Goal: Information Seeking & Learning: Learn about a topic

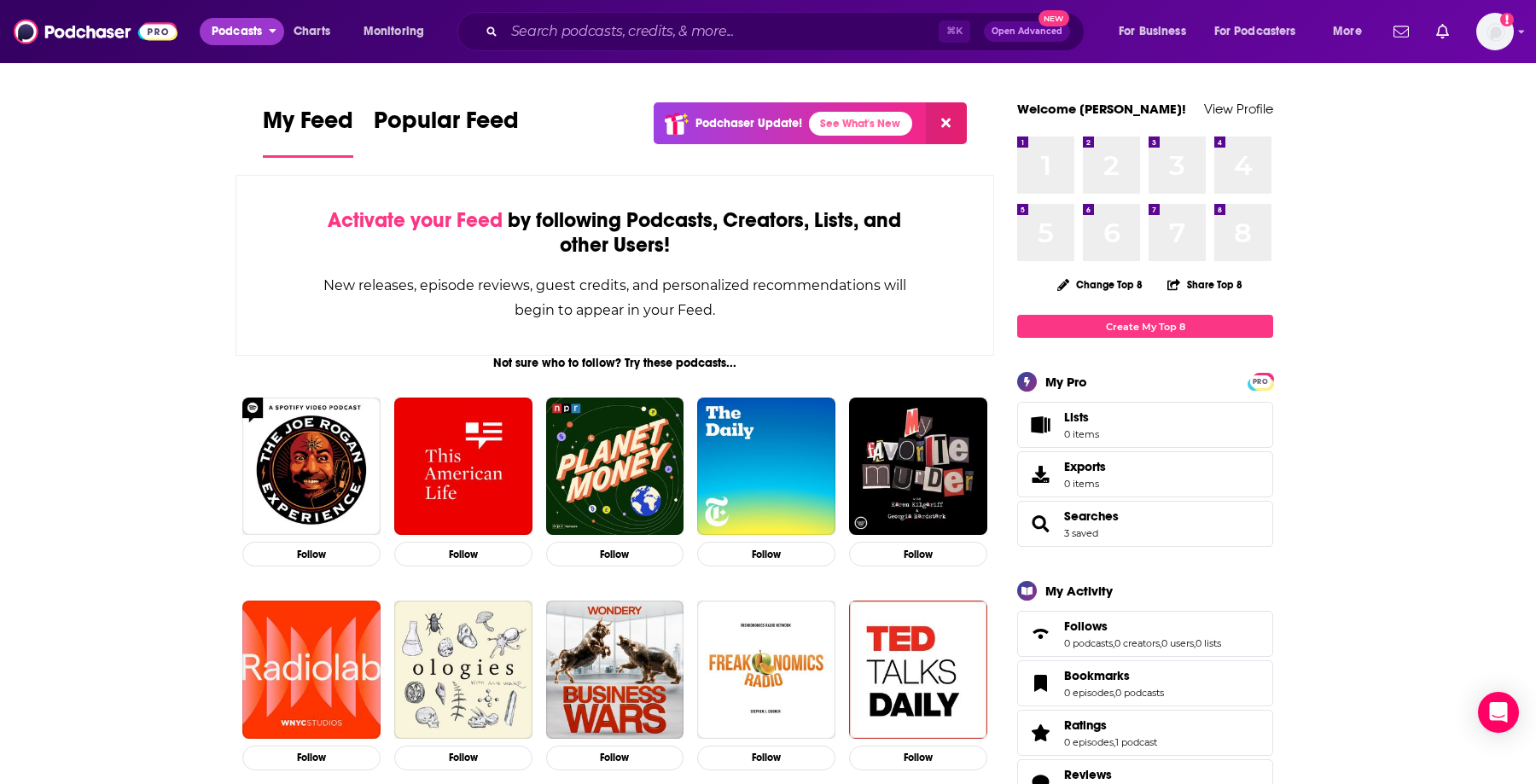
click at [247, 33] on span "Podcasts" at bounding box center [237, 32] width 50 height 24
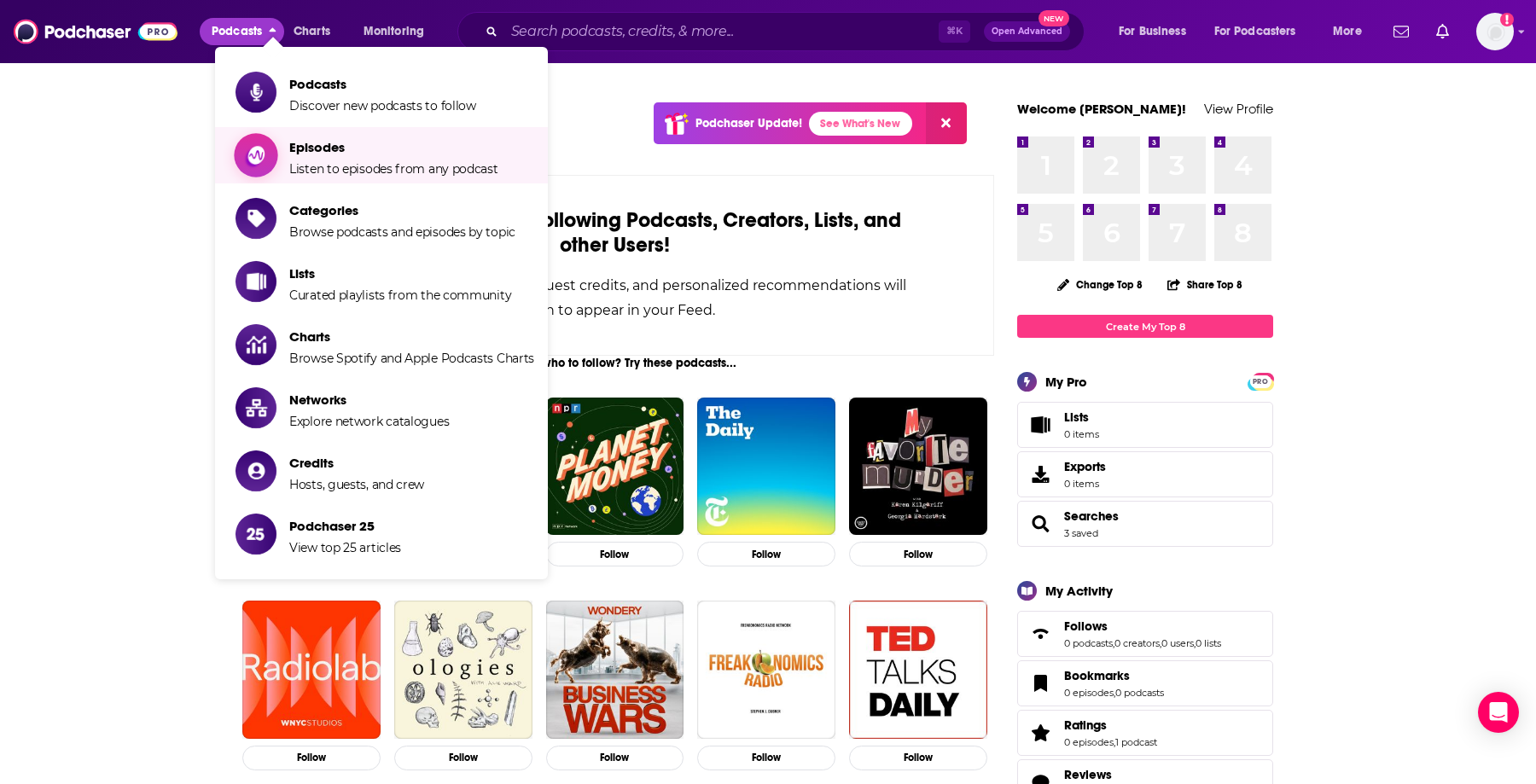
click at [336, 168] on span "Listen to episodes from any podcast" at bounding box center [394, 169] width 209 height 15
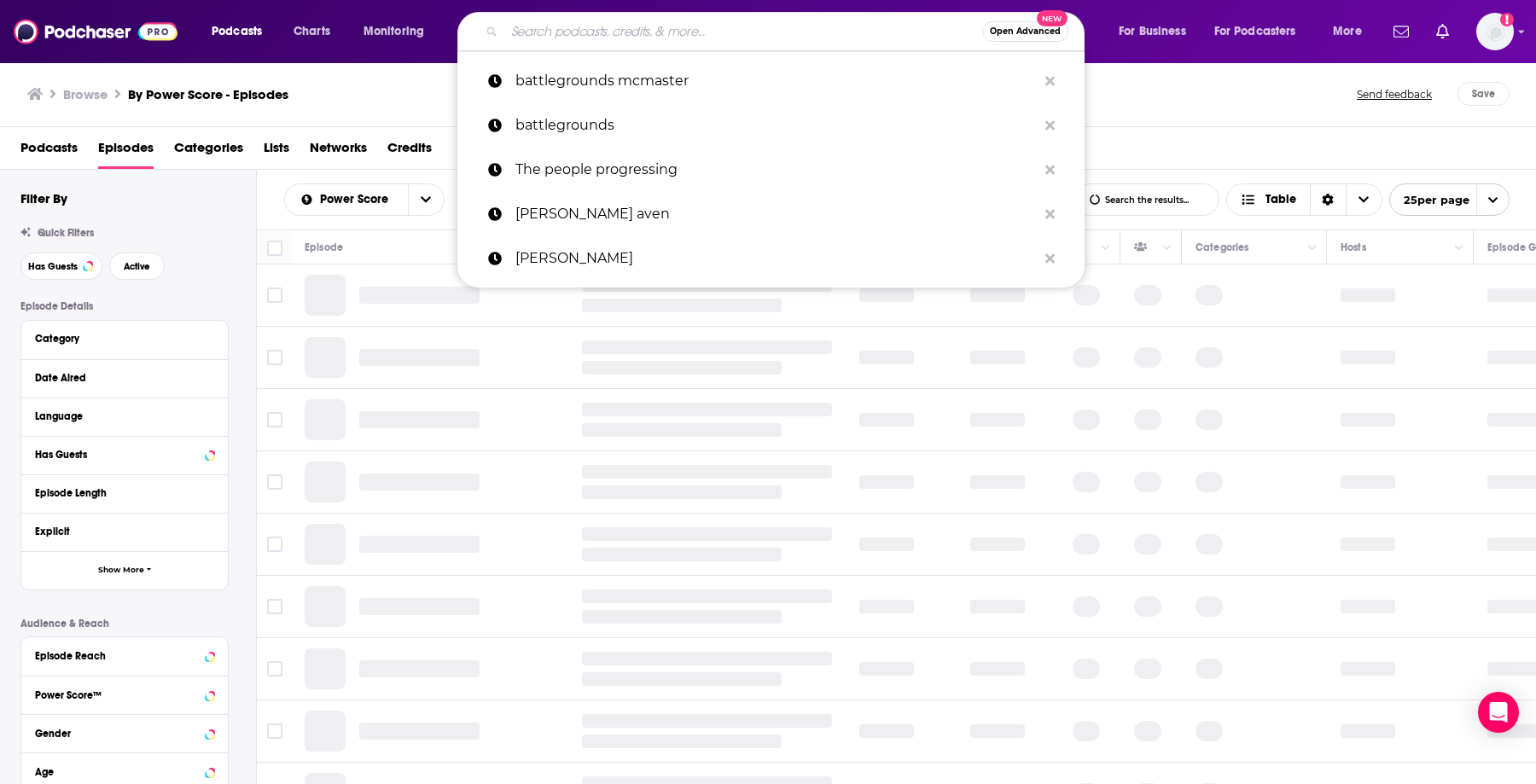
click at [612, 39] on input "Search podcasts, credits, & more..." at bounding box center [743, 32] width 478 height 27
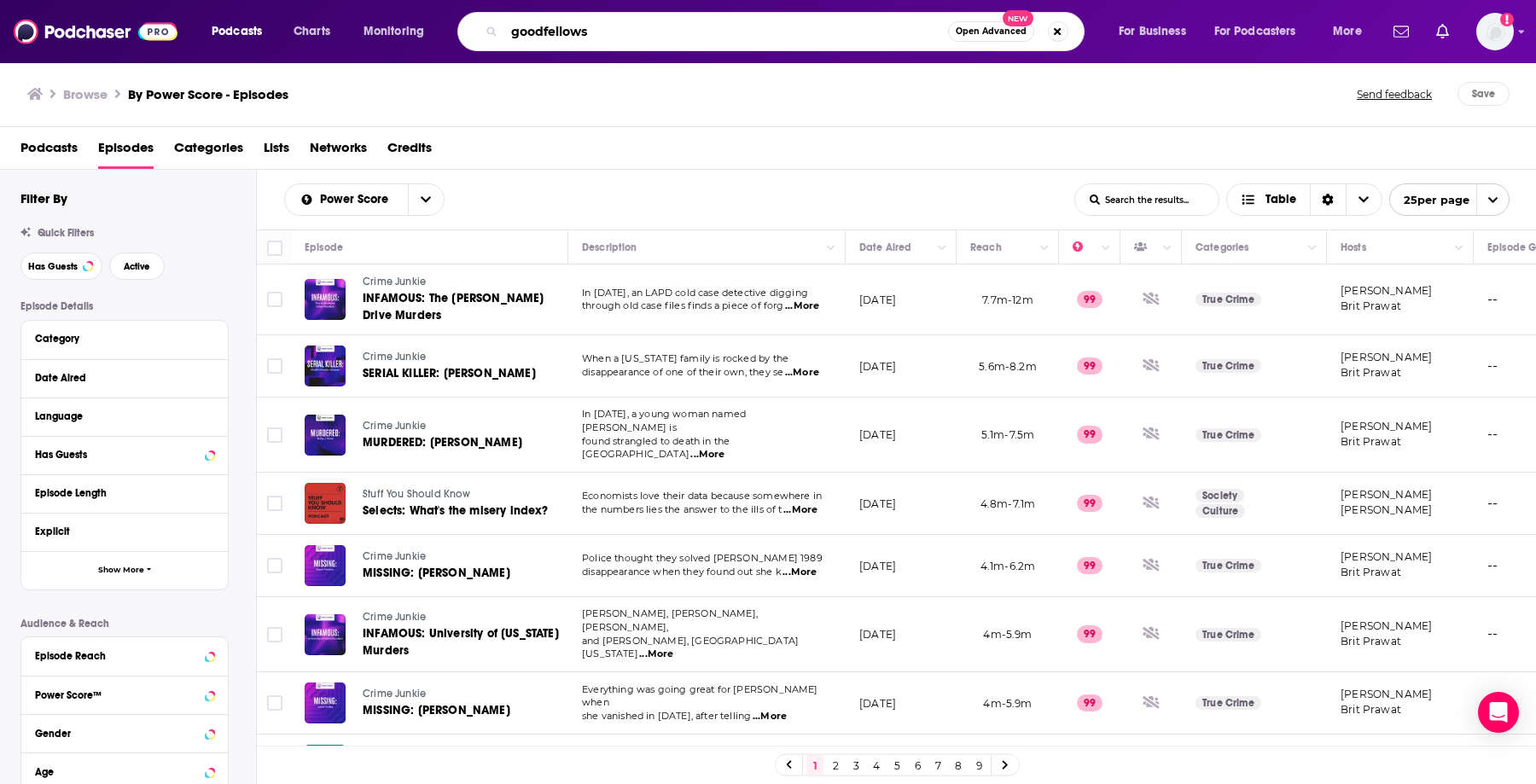
type input "goodfellows"
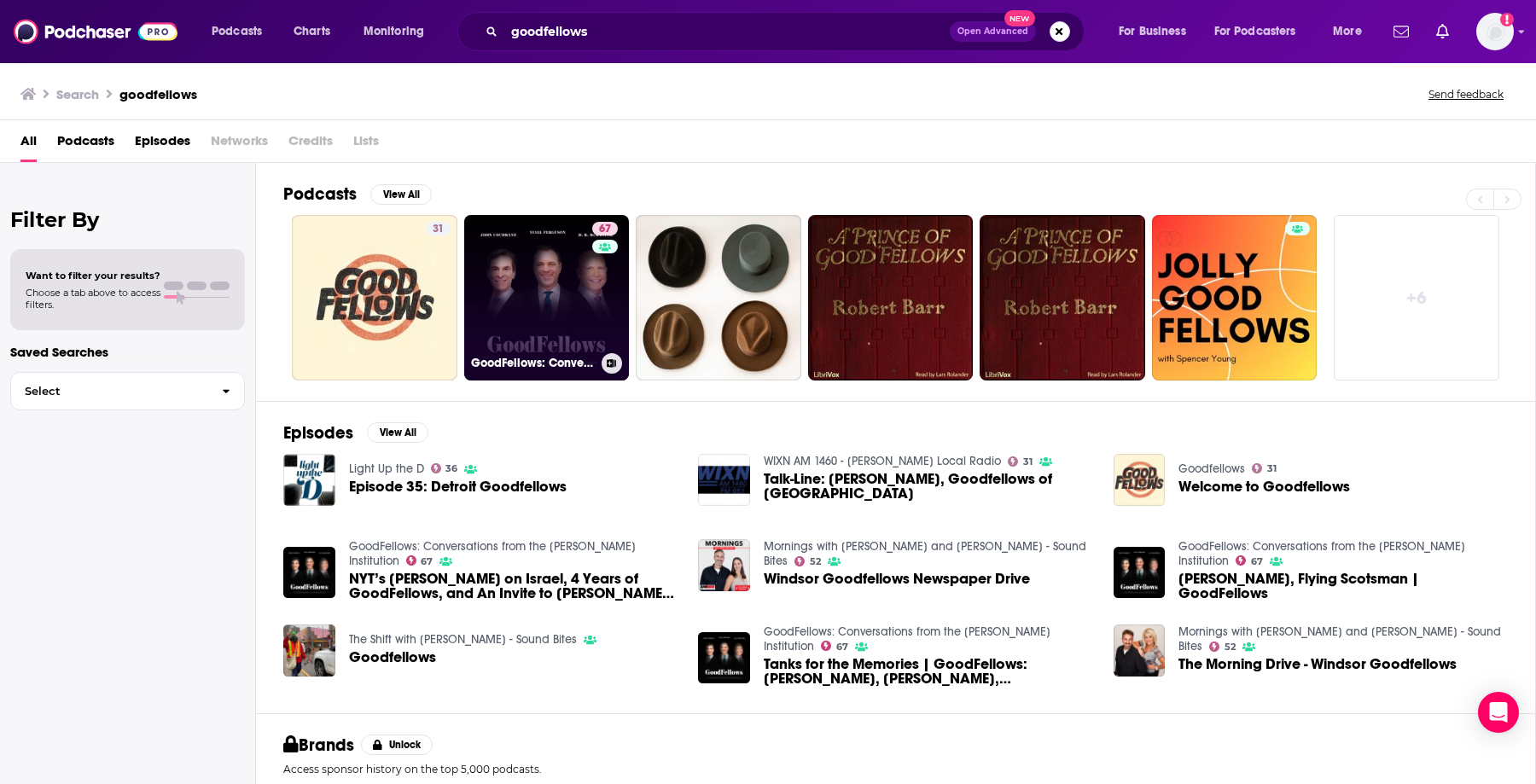
click at [537, 237] on link "67 GoodFellows: Conversations from the [PERSON_NAME] Institution" at bounding box center [547, 298] width 166 height 166
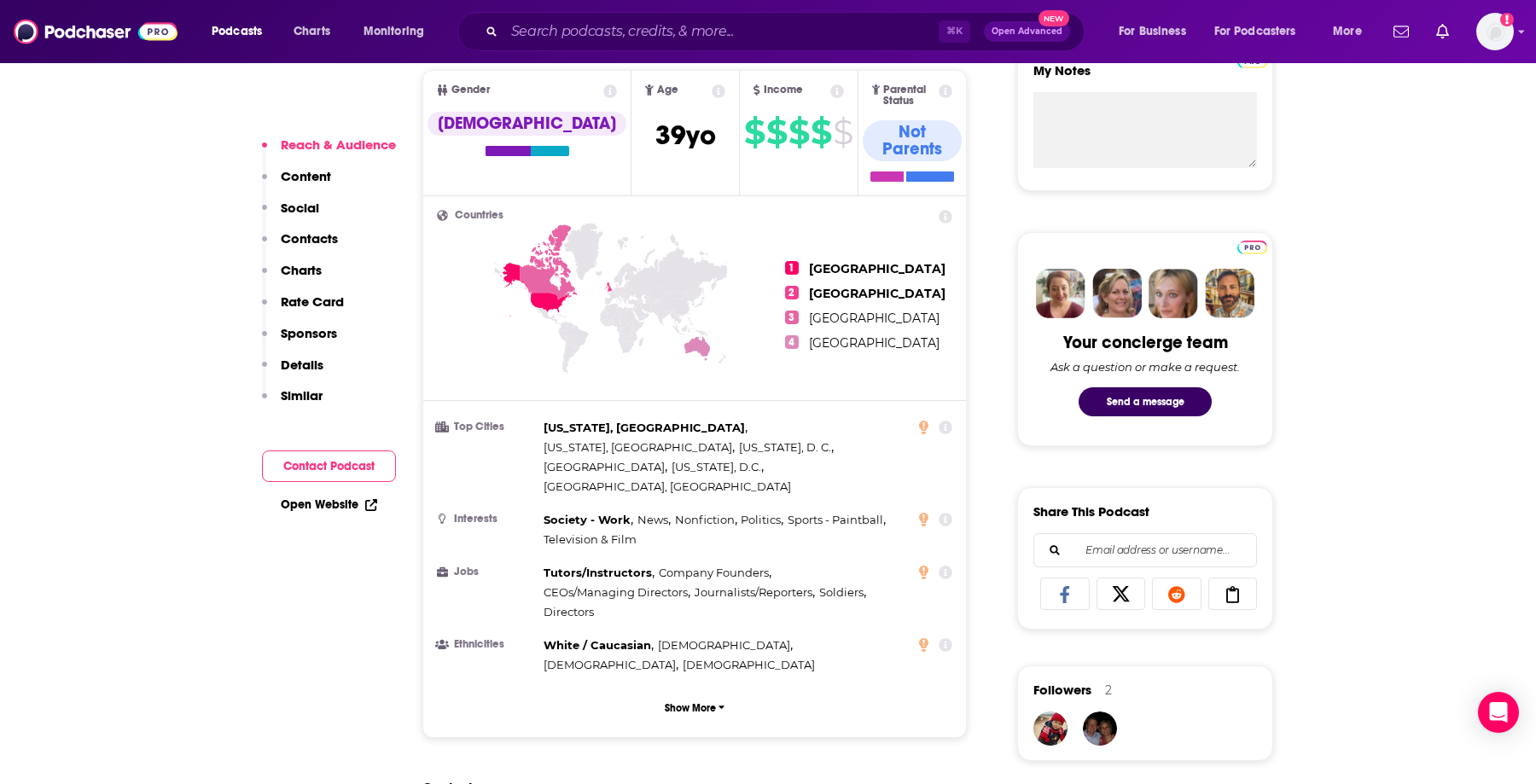
scroll to position [649, 0]
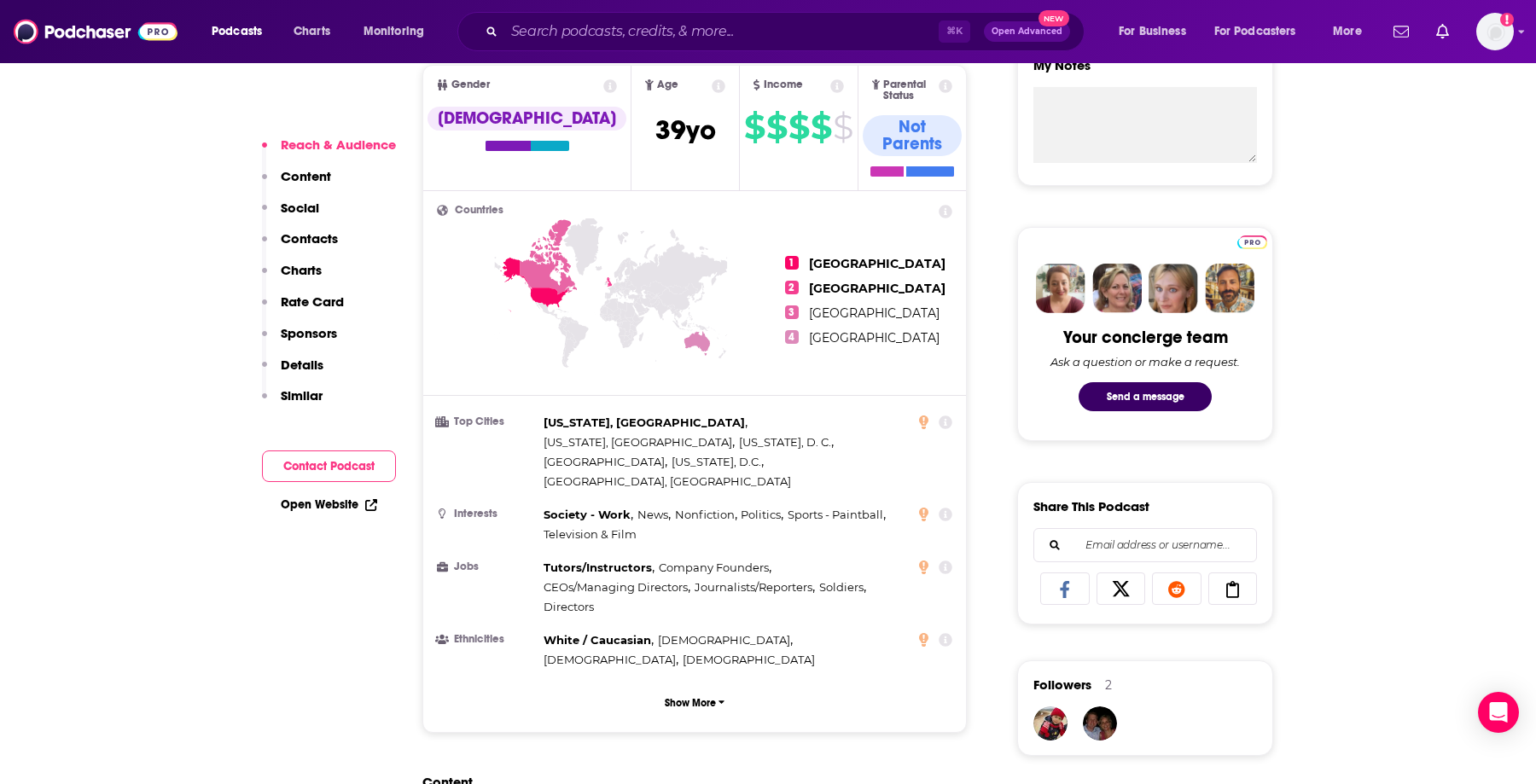
click at [295, 173] on p "Content" at bounding box center [306, 176] width 50 height 16
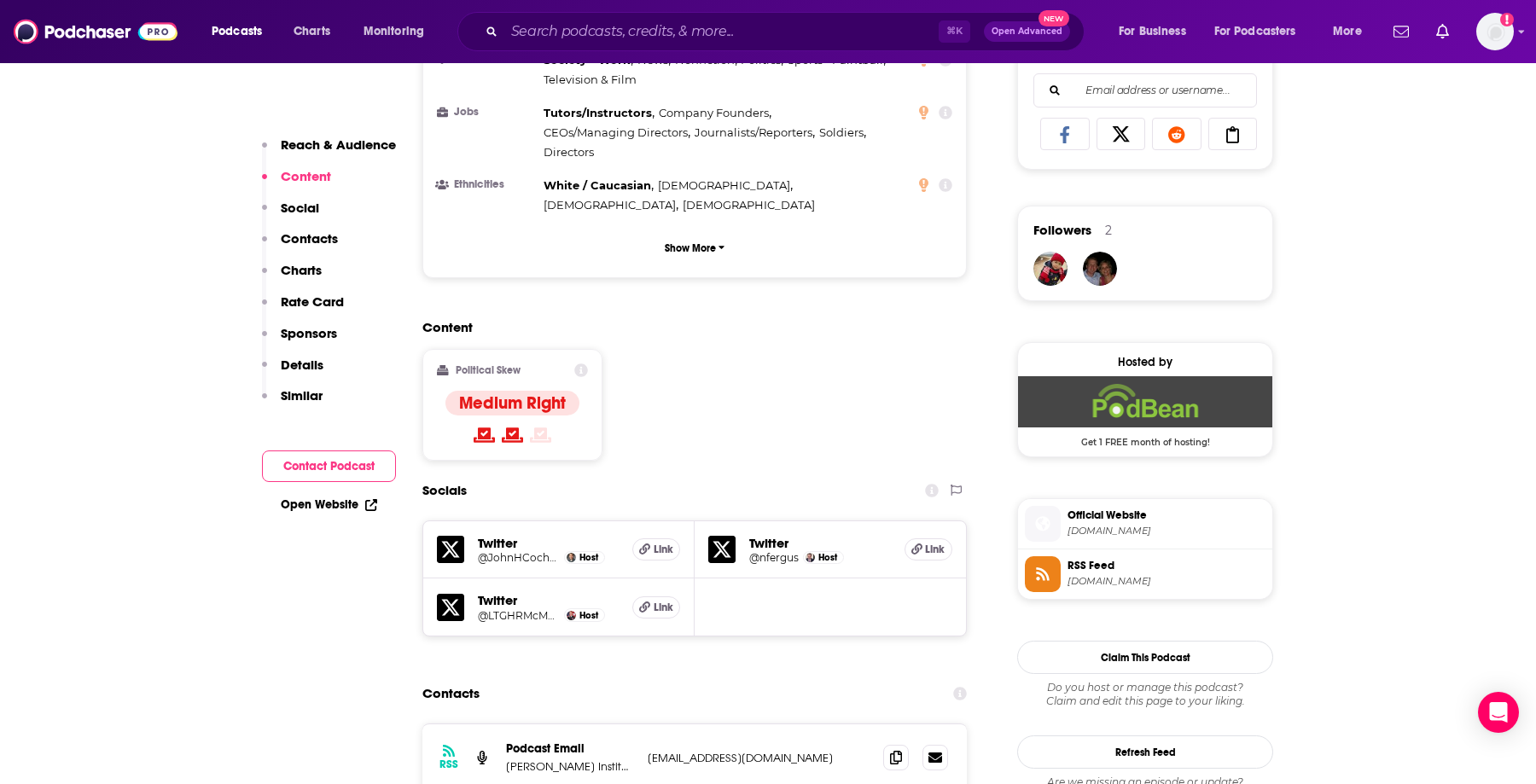
scroll to position [1106, 0]
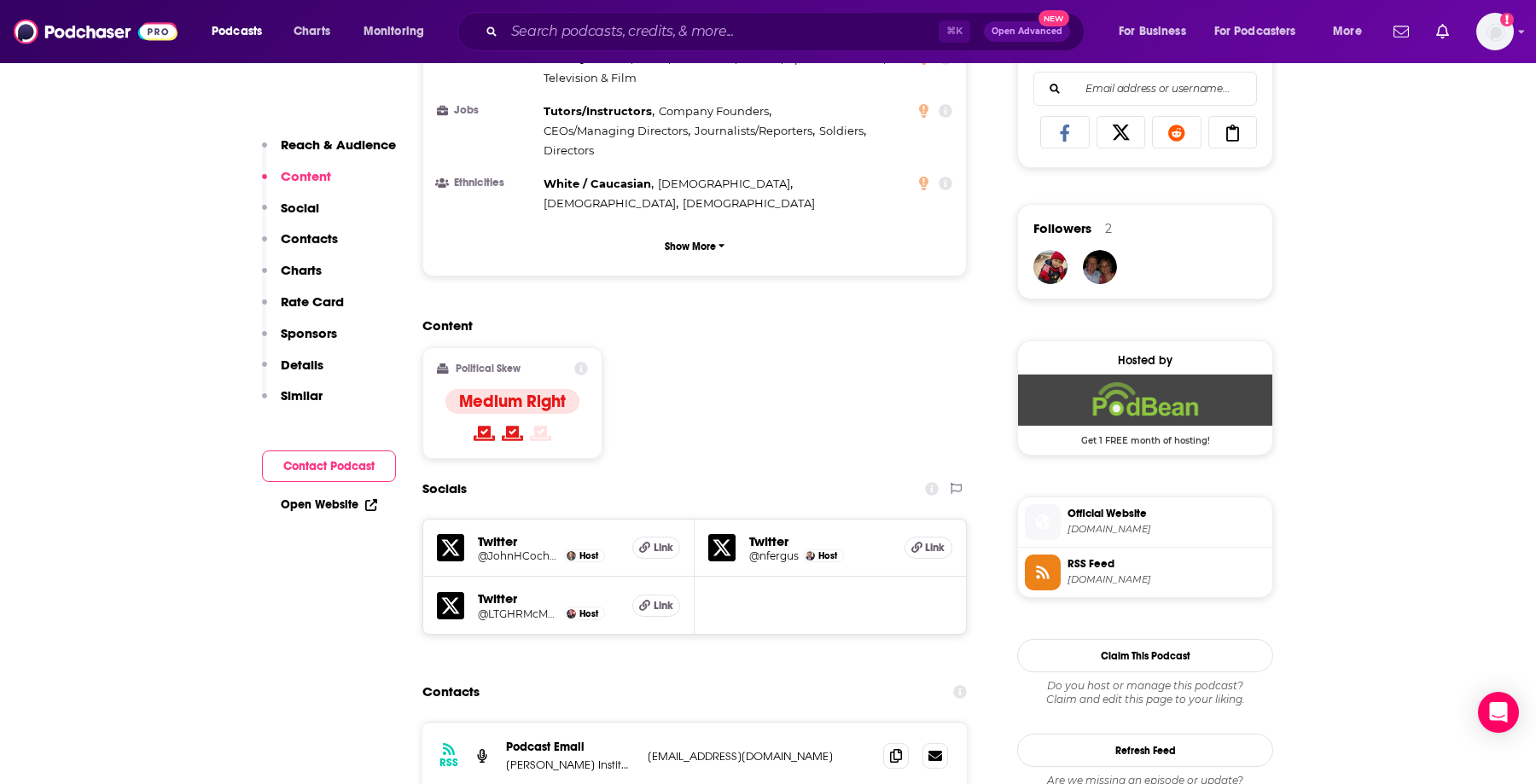
click at [295, 214] on p "Social" at bounding box center [299, 207] width 39 height 16
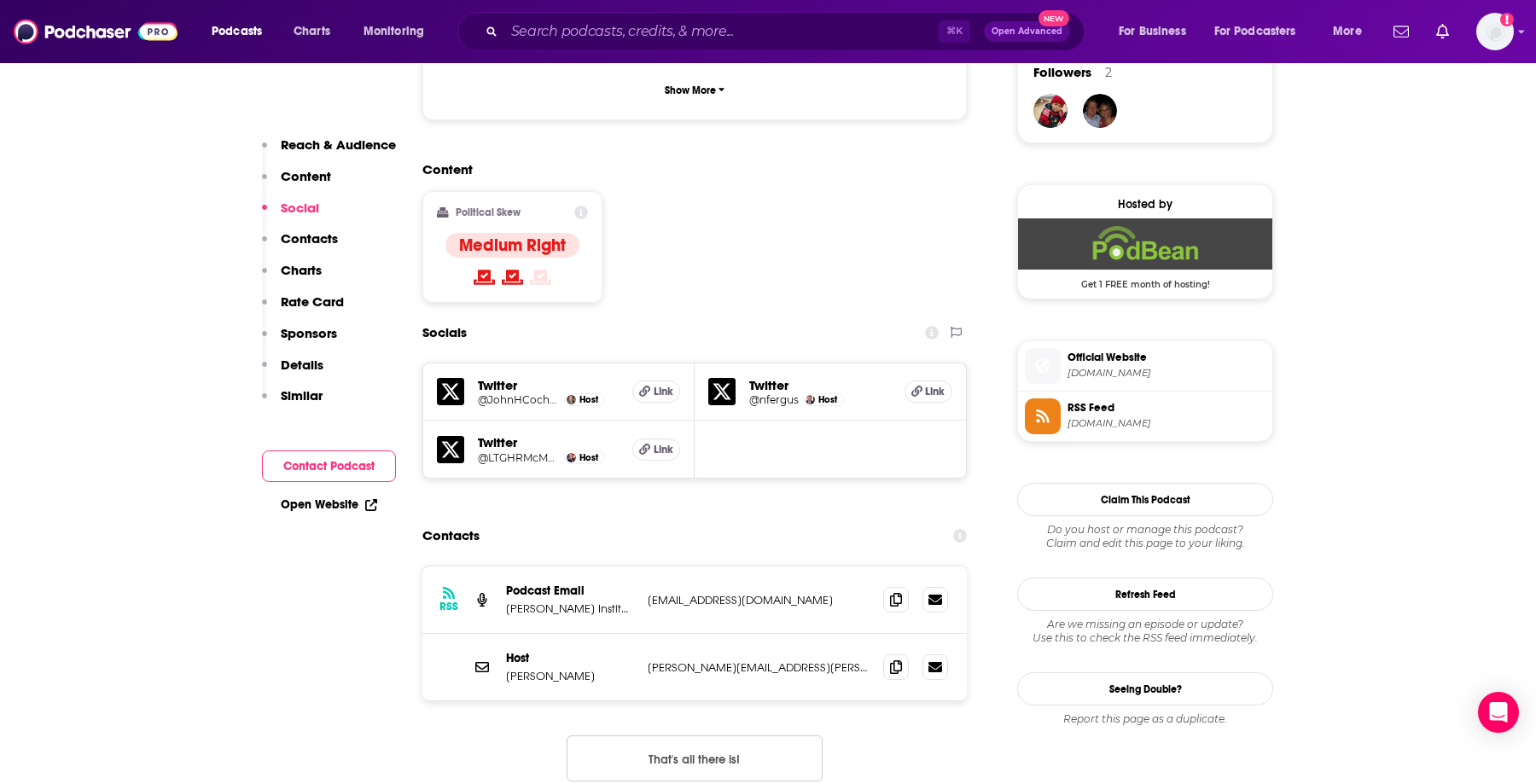
click at [298, 235] on p "Contacts" at bounding box center [308, 239] width 57 height 16
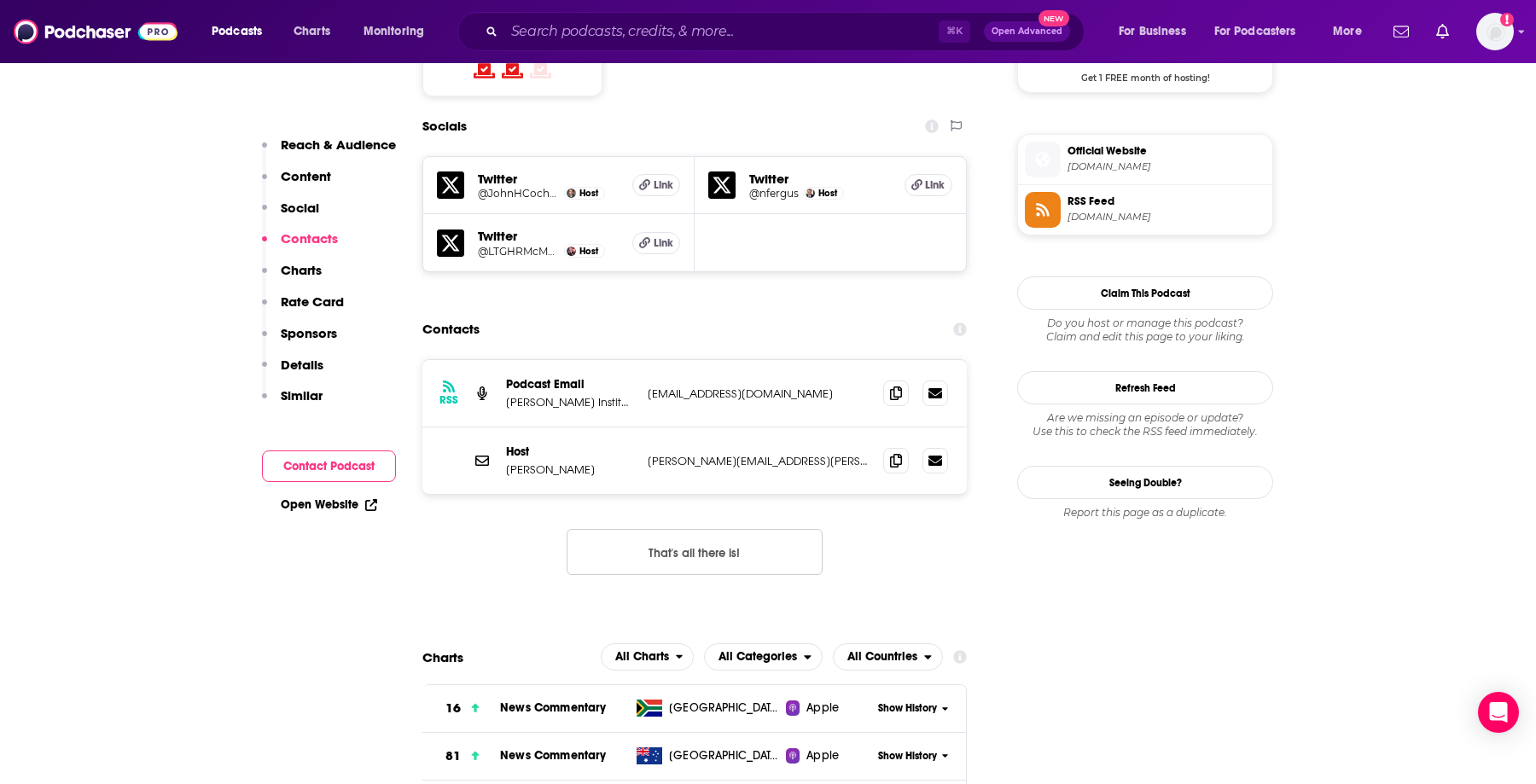
click at [302, 294] on p "Rate Card" at bounding box center [312, 302] width 63 height 16
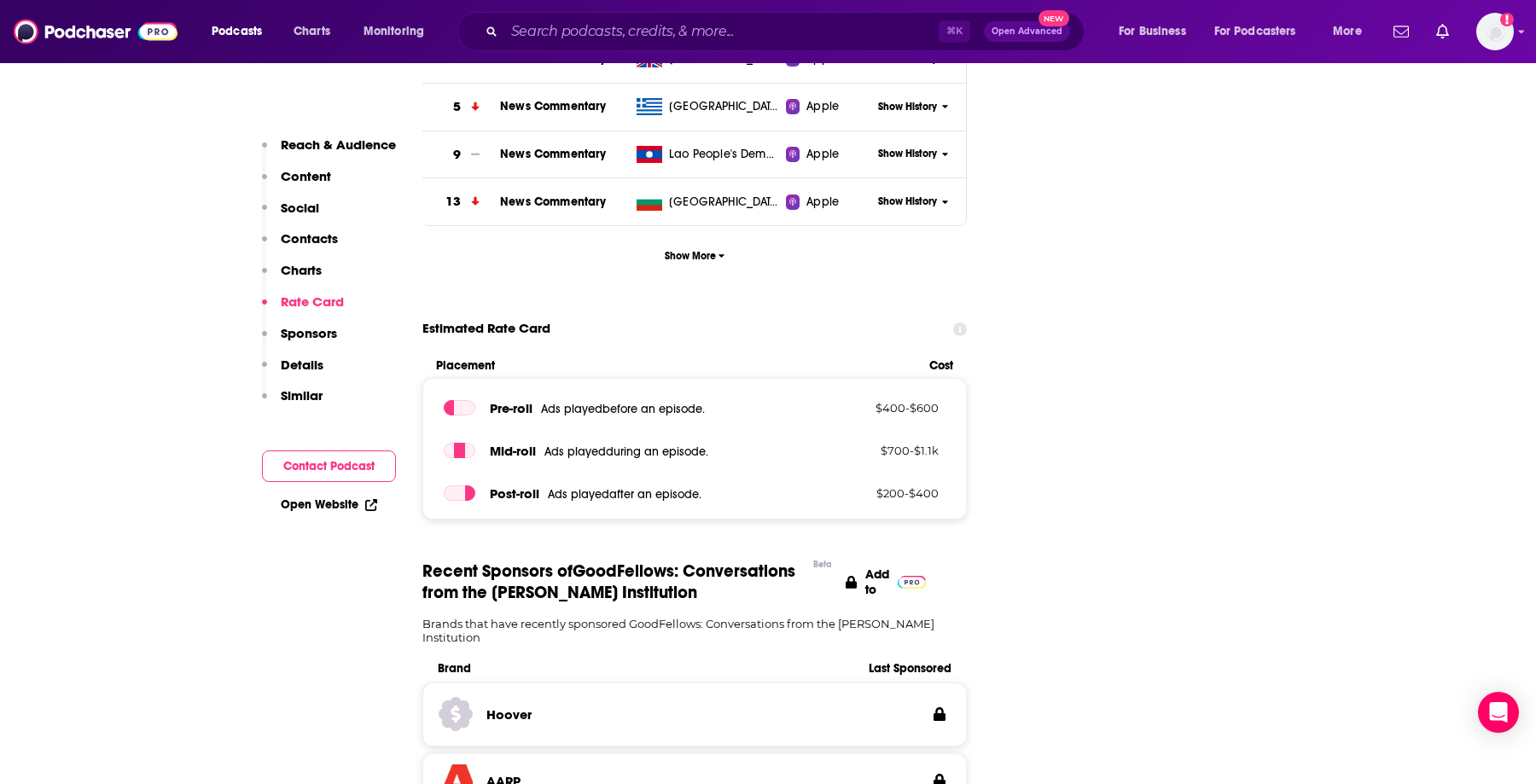
click at [304, 338] on p "Sponsors" at bounding box center [308, 333] width 56 height 16
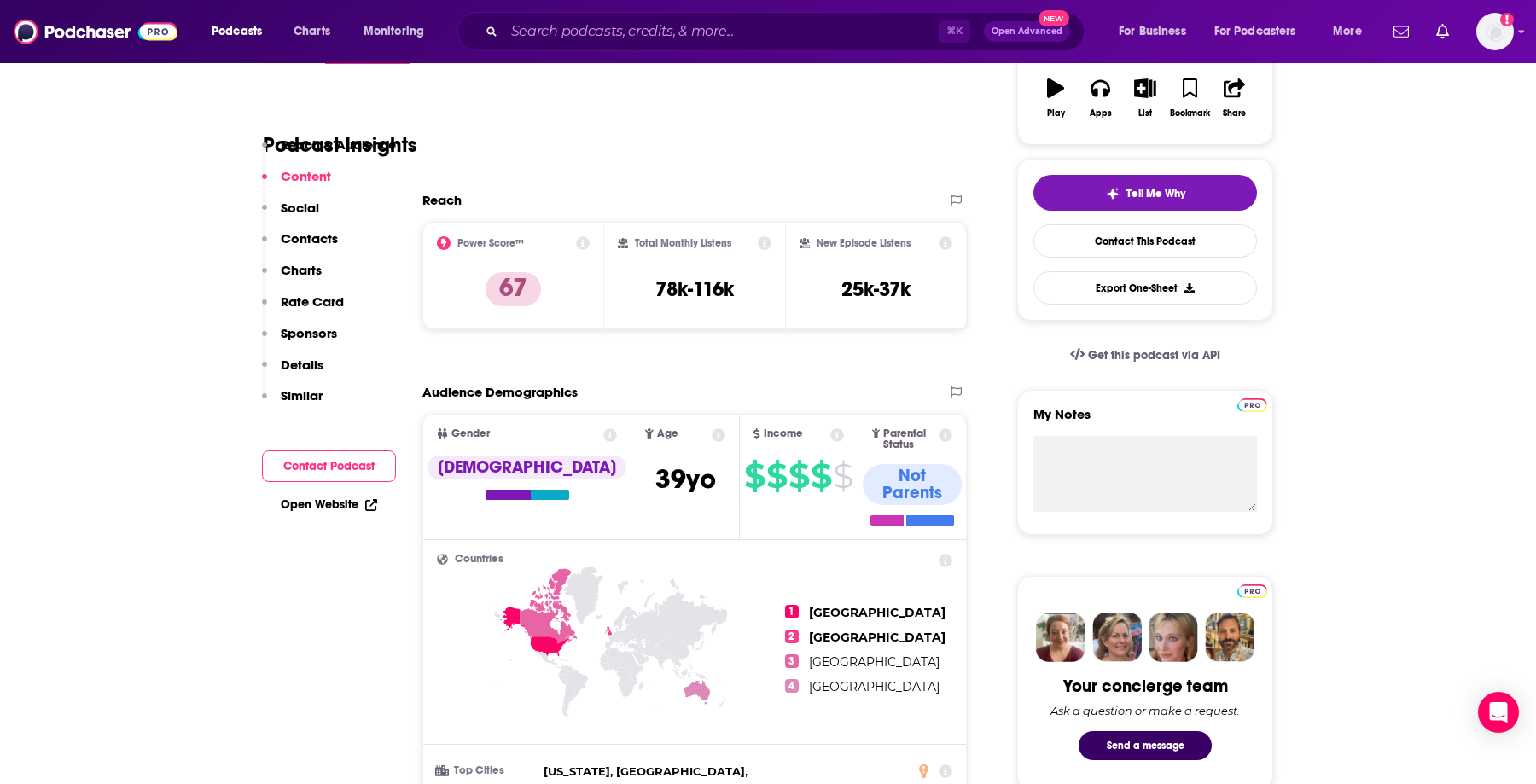
scroll to position [0, 0]
